Goal: Transaction & Acquisition: Purchase product/service

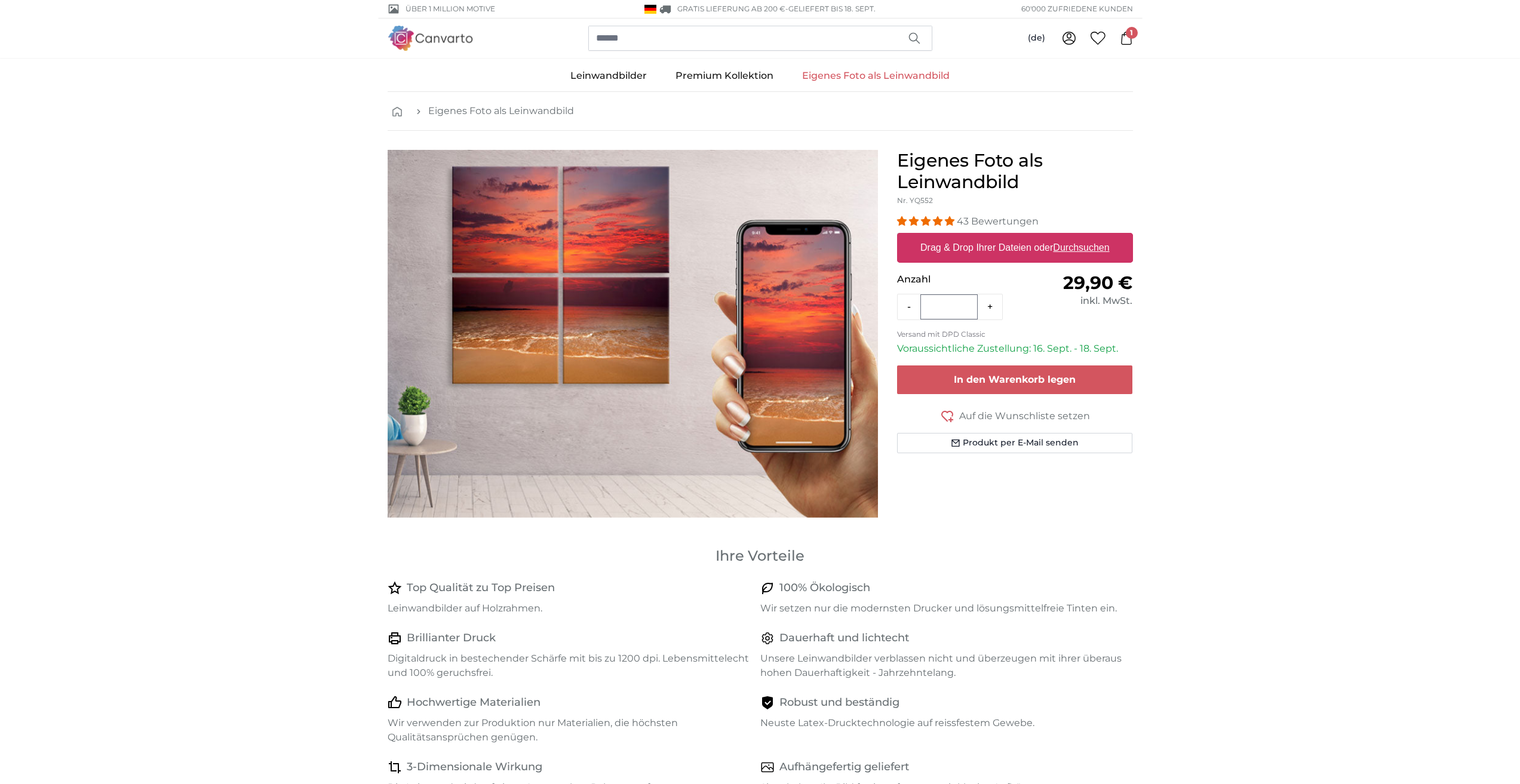
click at [1073, 250] on u "Durchsuchen" at bounding box center [1081, 247] width 56 height 10
click at [1073, 236] on input "Drag & Drop Ihrer Dateien oder Durchsuchen" at bounding box center [1015, 234] width 236 height 3
type input "**********"
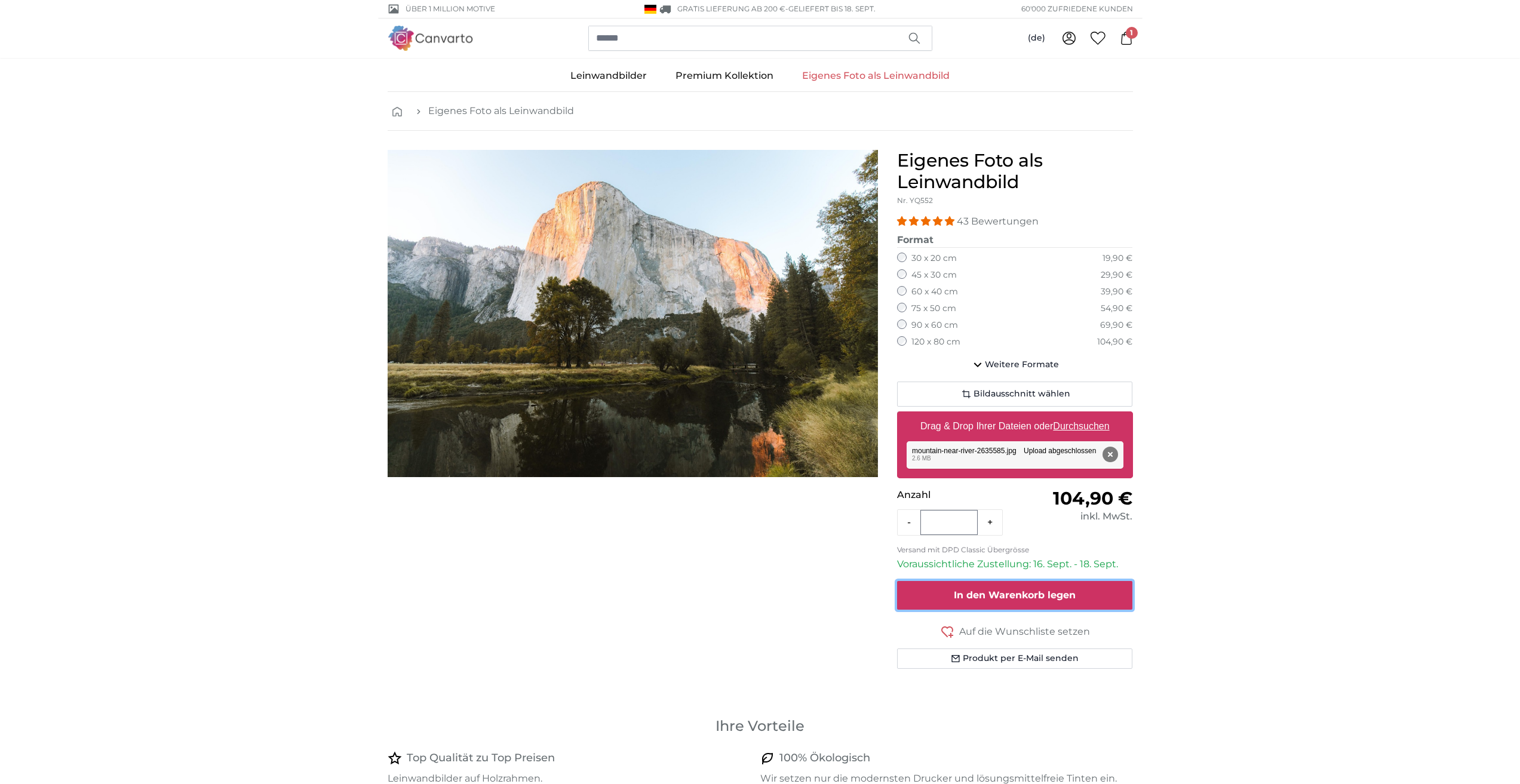
click at [1001, 602] on button "In den Warenkorb legen" at bounding box center [1015, 595] width 236 height 28
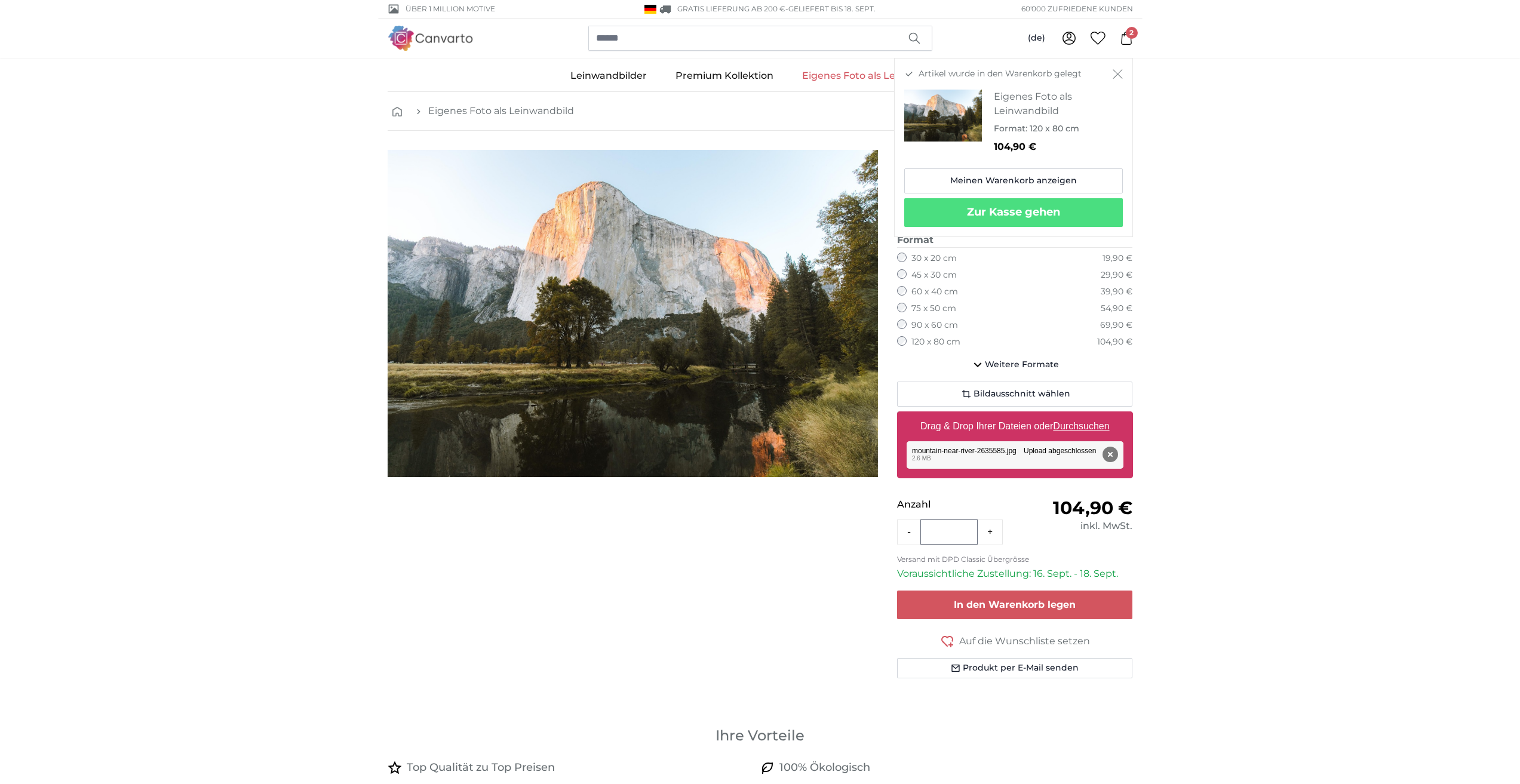
drag, startPoint x: 1240, startPoint y: 125, endPoint x: 1235, endPoint y: 115, distance: 11.2
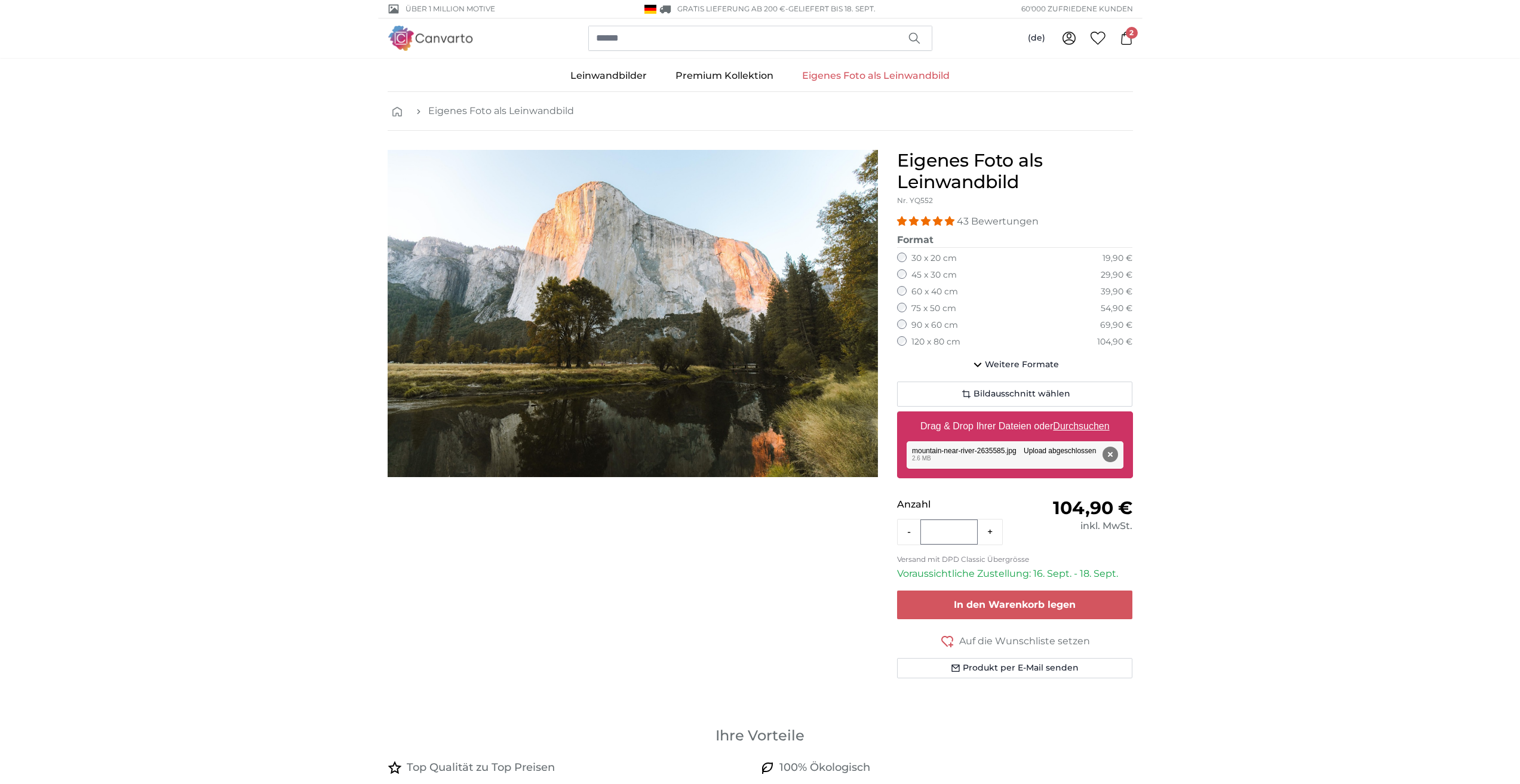
click at [1129, 40] on icon at bounding box center [1126, 38] width 13 height 13
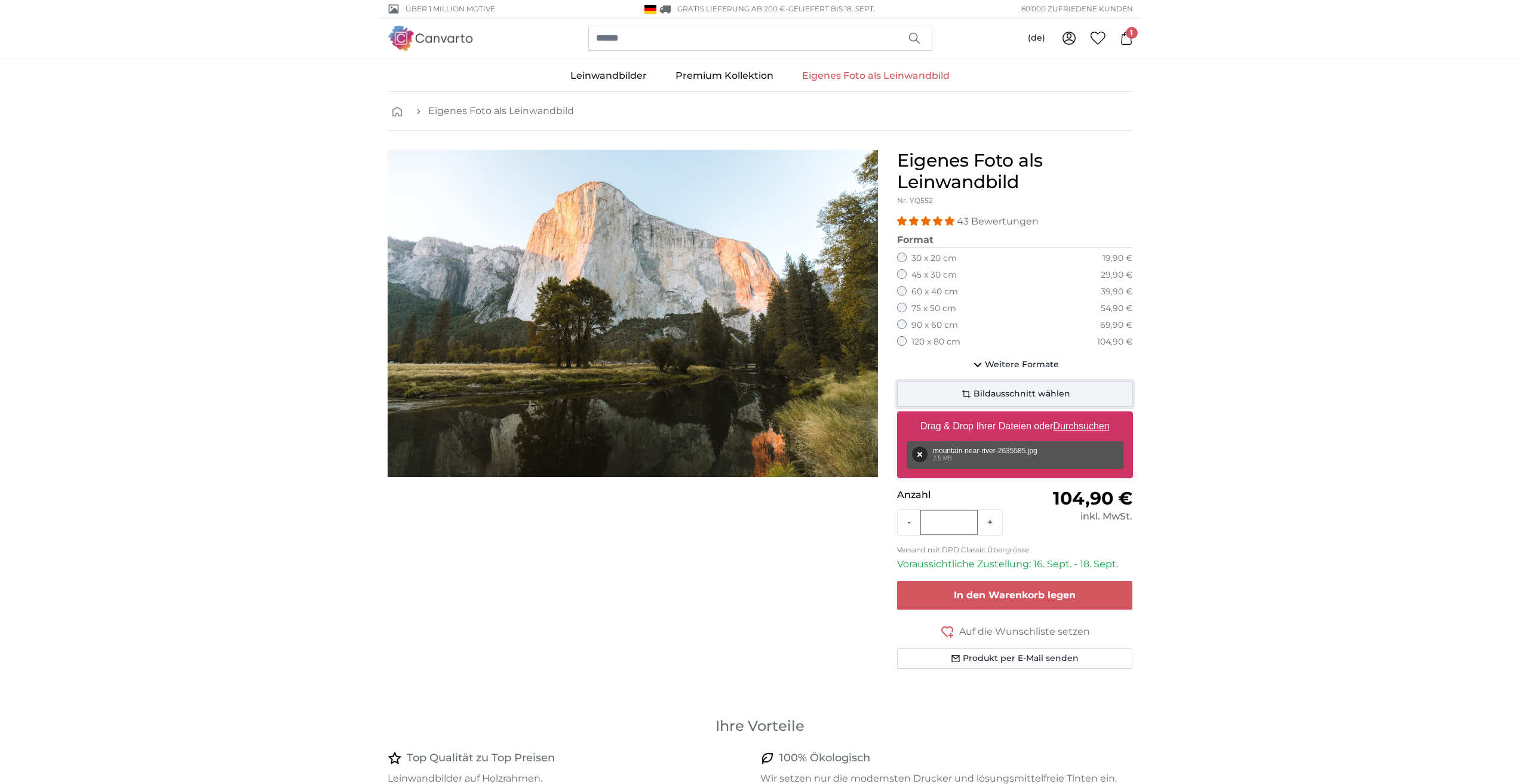
click at [995, 396] on span "Bildausschnitt wählen" at bounding box center [1022, 394] width 96 height 12
